Goal: Task Accomplishment & Management: Use online tool/utility

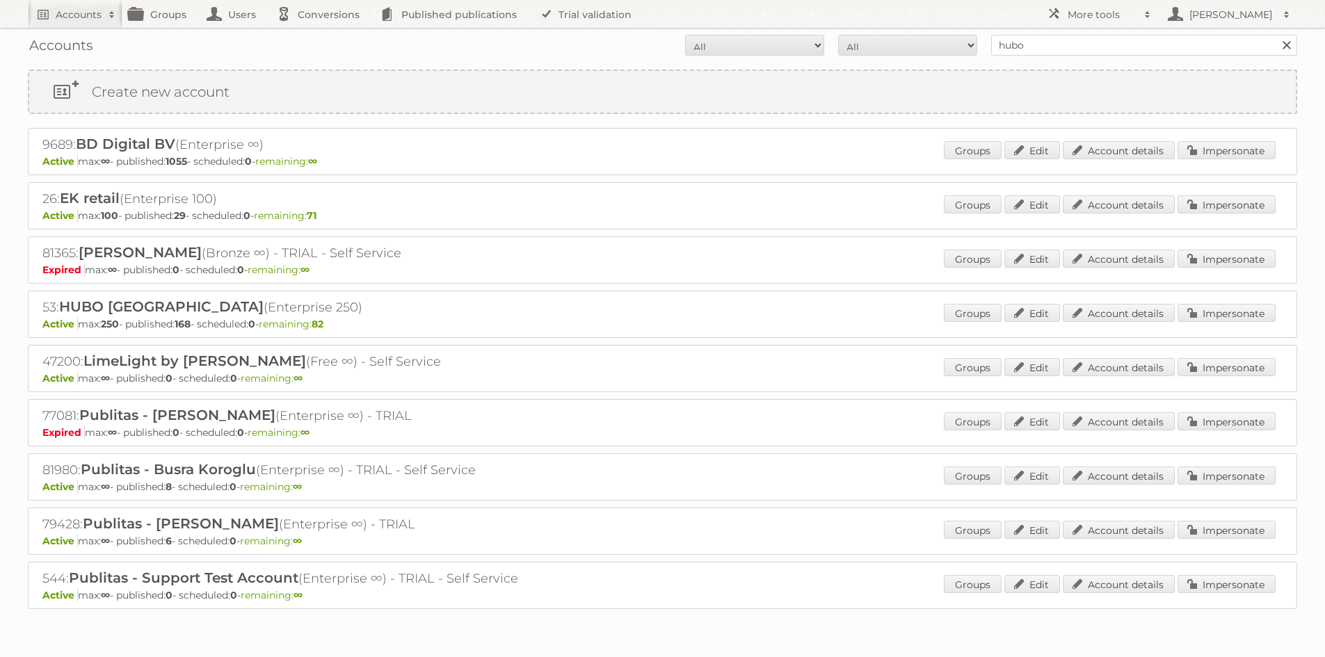
drag, startPoint x: 0, startPoint y: 0, endPoint x: 1003, endPoint y: 40, distance: 1003.4
click at [1003, 40] on input "hubo" at bounding box center [1144, 45] width 306 height 21
type input "prenatal"
click at [1276, 35] on input "Search" at bounding box center [1286, 45] width 21 height 21
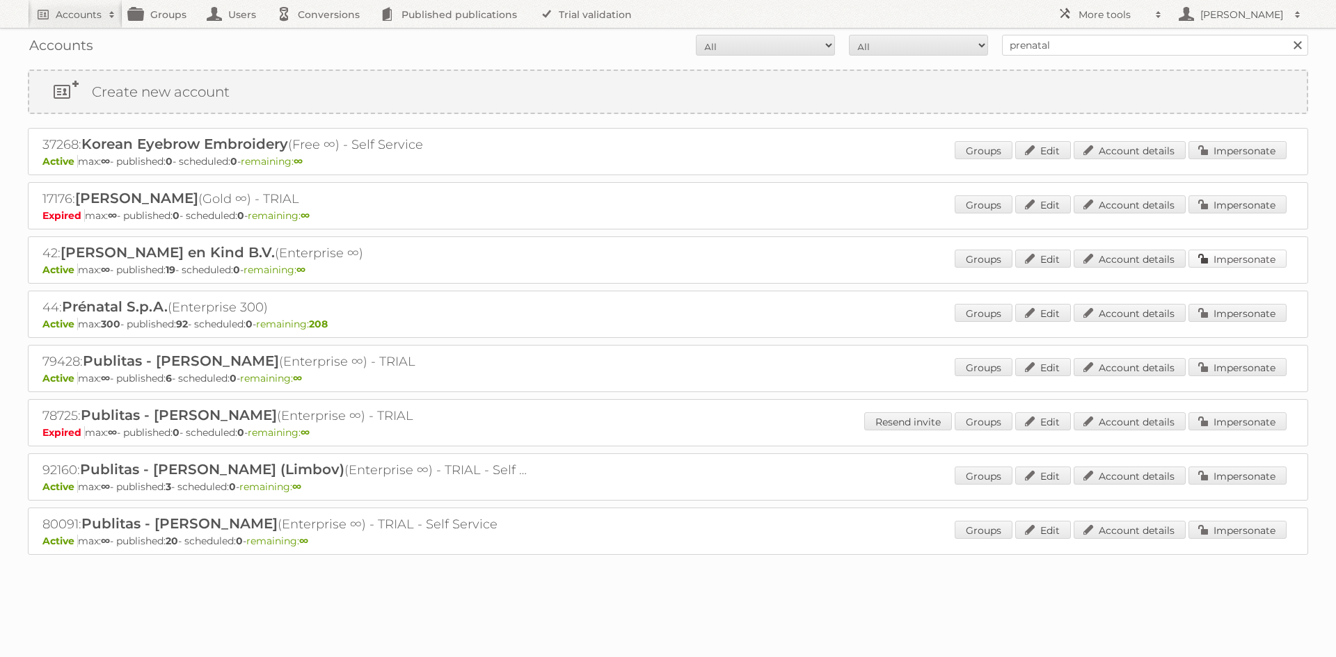
click at [1229, 257] on link "Impersonate" at bounding box center [1237, 259] width 98 height 18
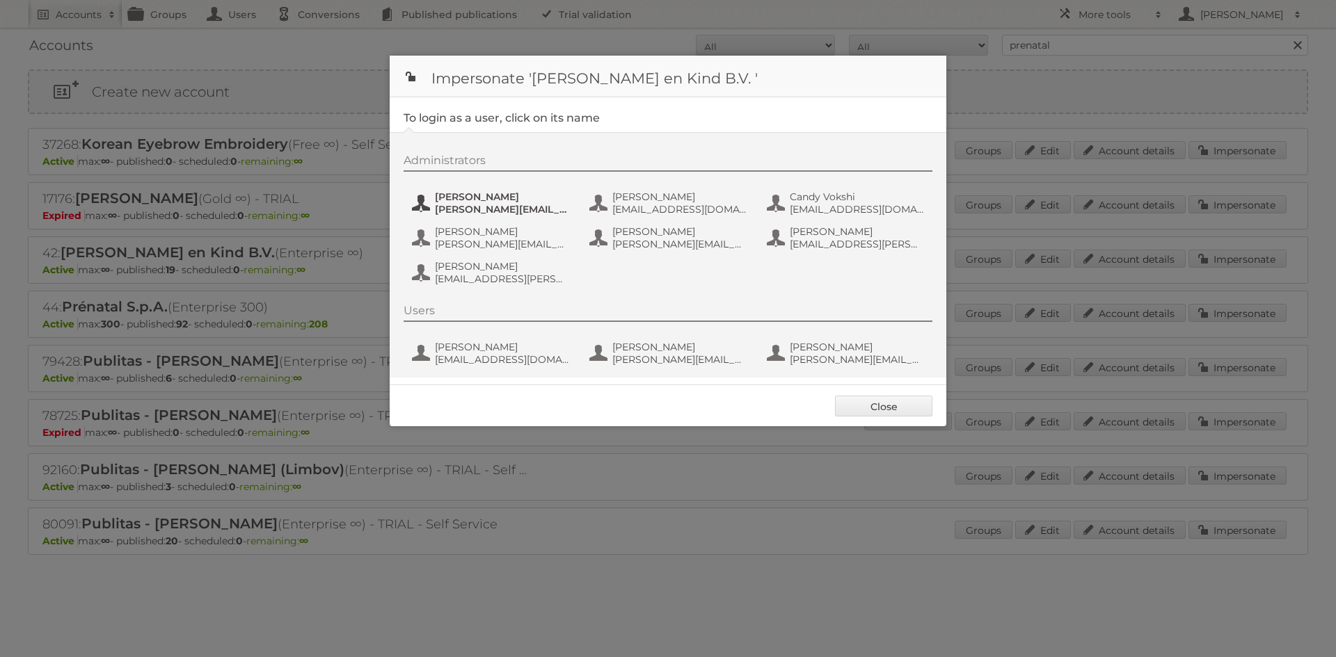
click at [479, 209] on span "[PERSON_NAME][EMAIL_ADDRESS][DOMAIN_NAME]" at bounding box center [502, 209] width 135 height 13
